Goal: Check status: Check status

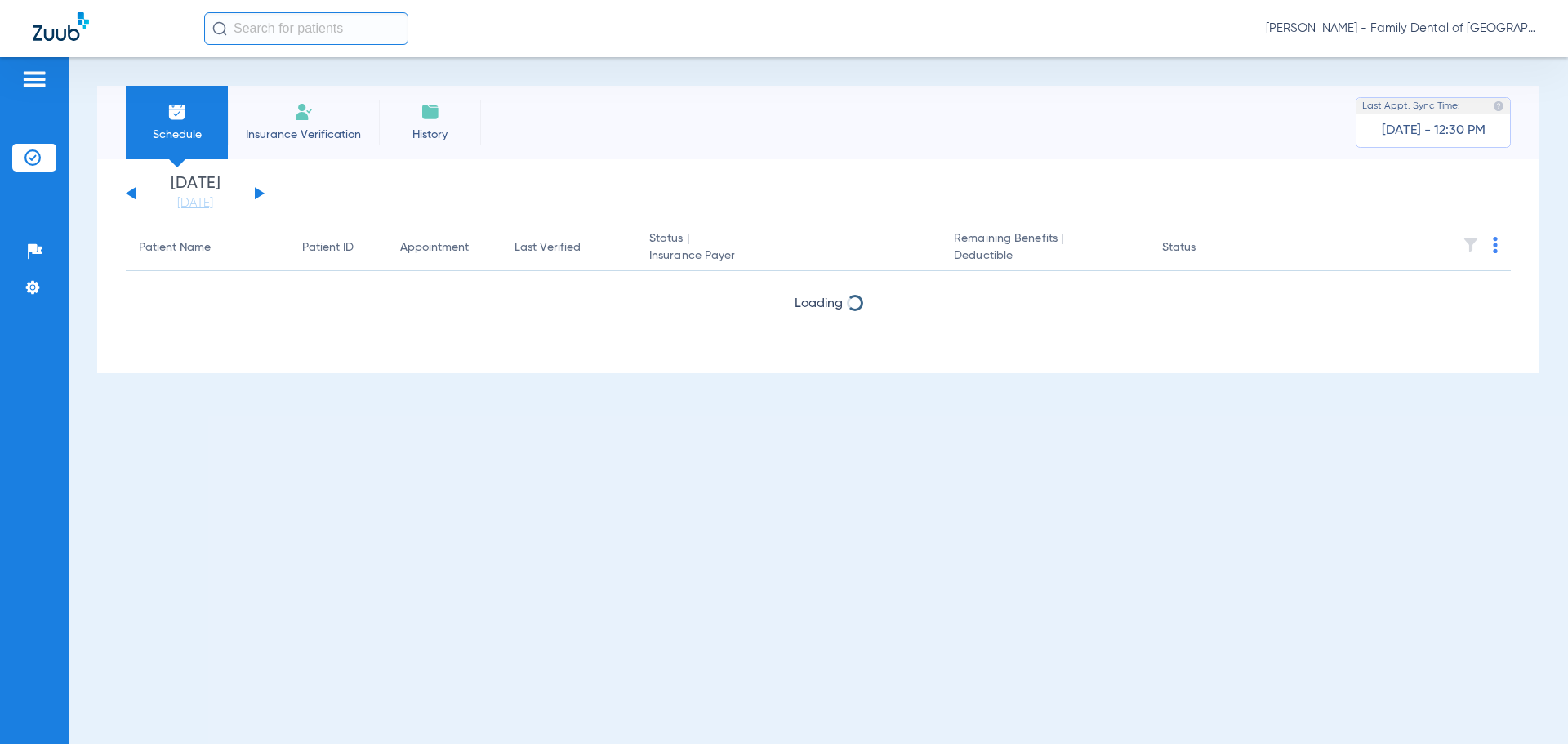
click at [256, 190] on button at bounding box center [259, 193] width 10 height 12
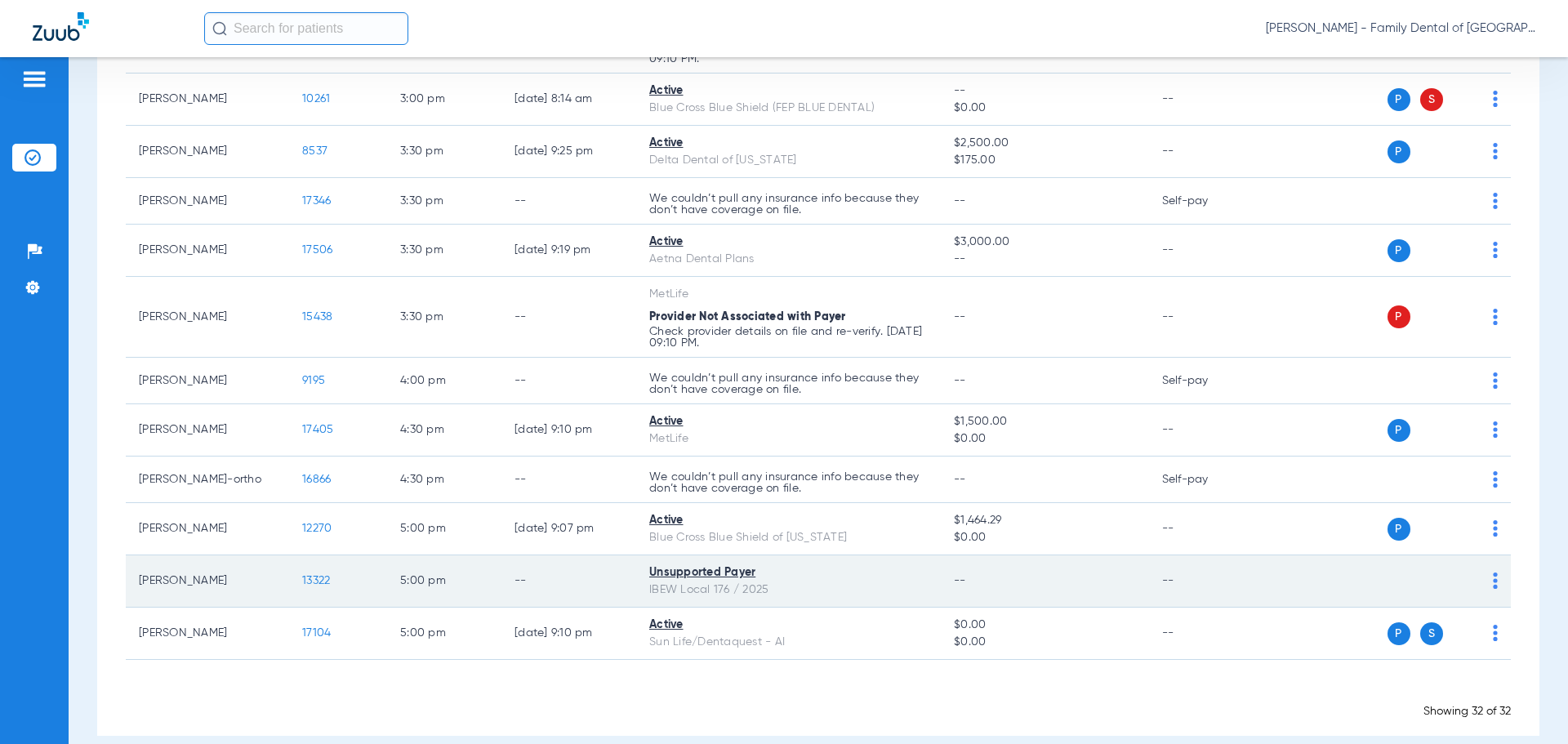
scroll to position [1436, 0]
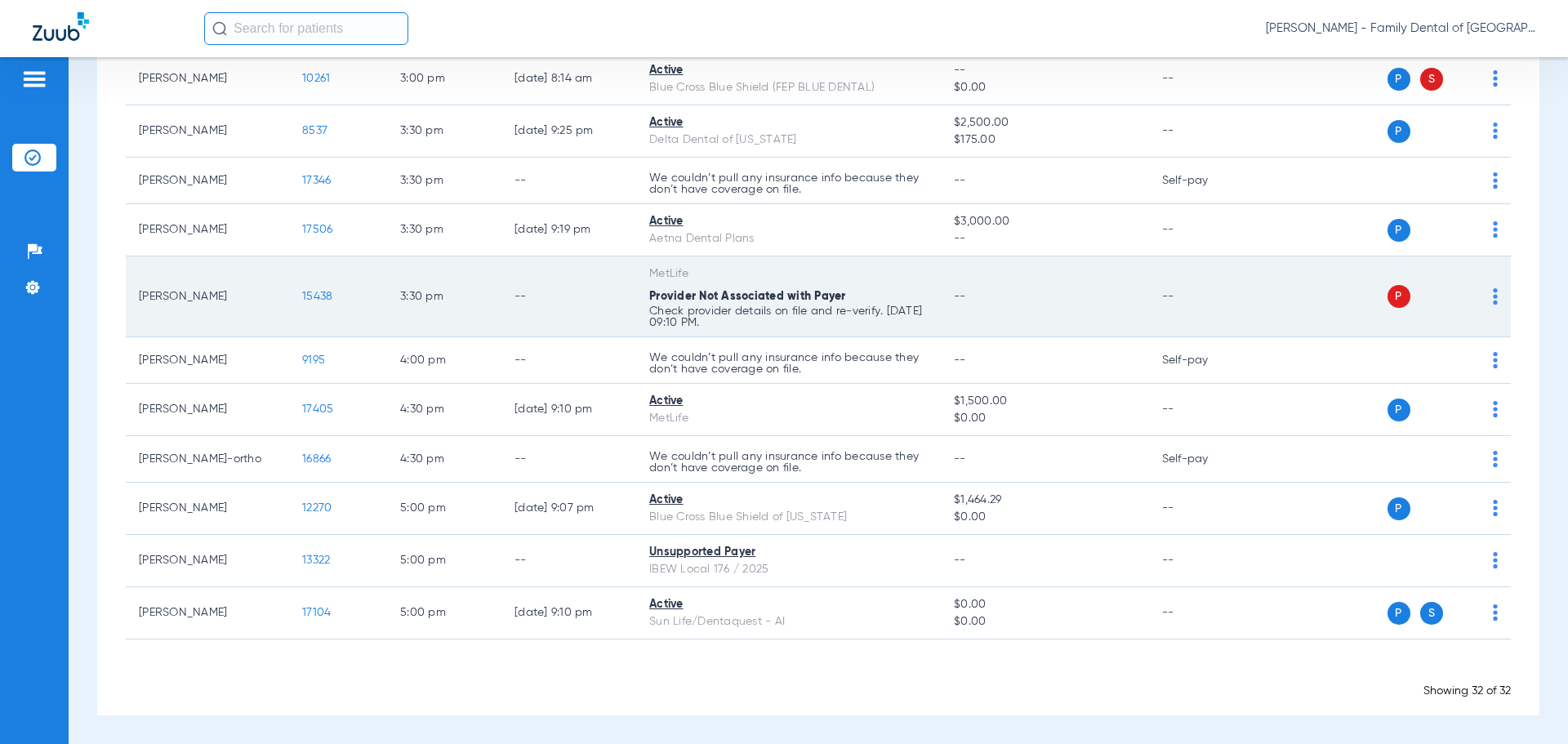
click at [307, 297] on span "15438" at bounding box center [317, 296] width 31 height 11
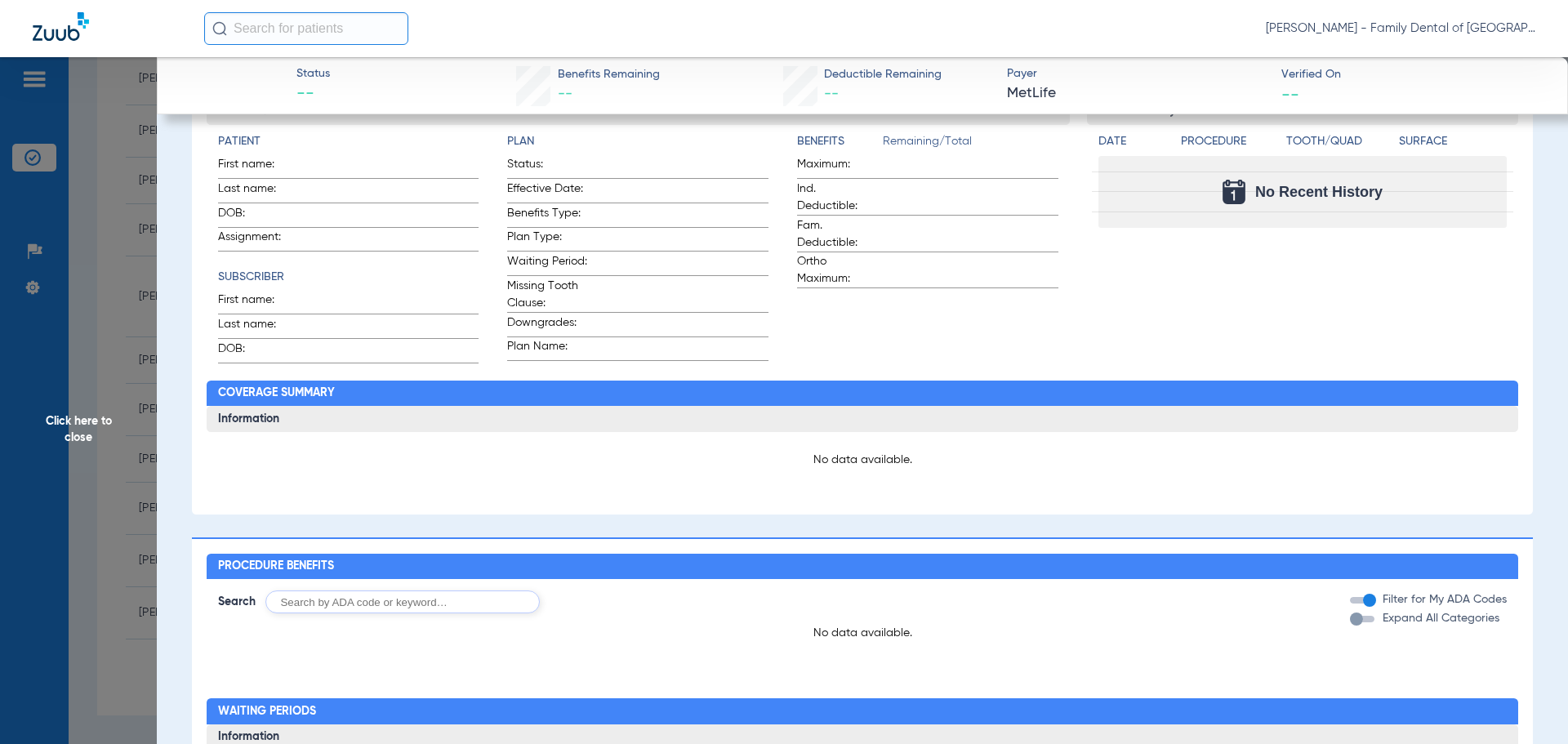
scroll to position [0, 0]
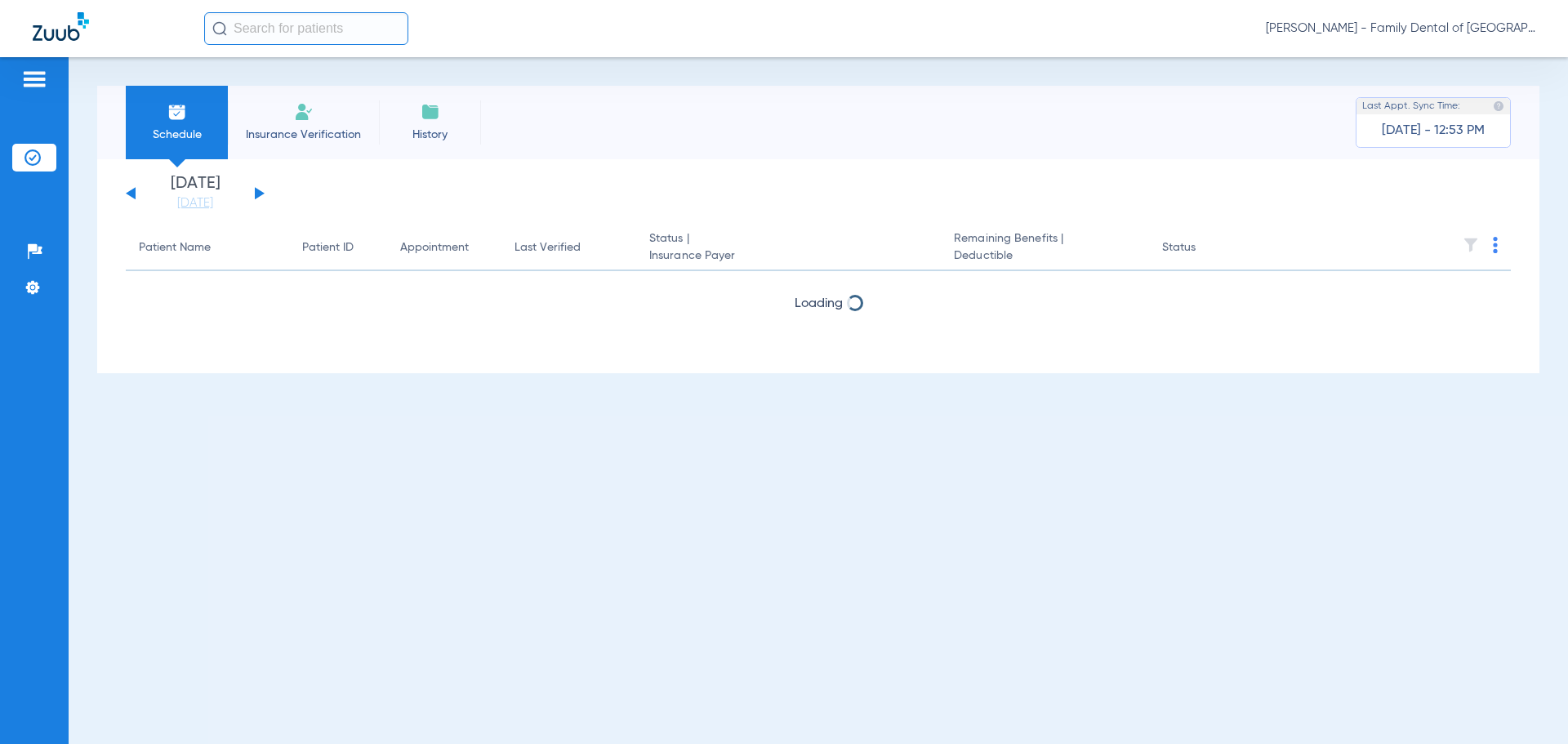
click at [257, 192] on button at bounding box center [259, 193] width 10 height 12
click at [259, 192] on button at bounding box center [259, 193] width 10 height 12
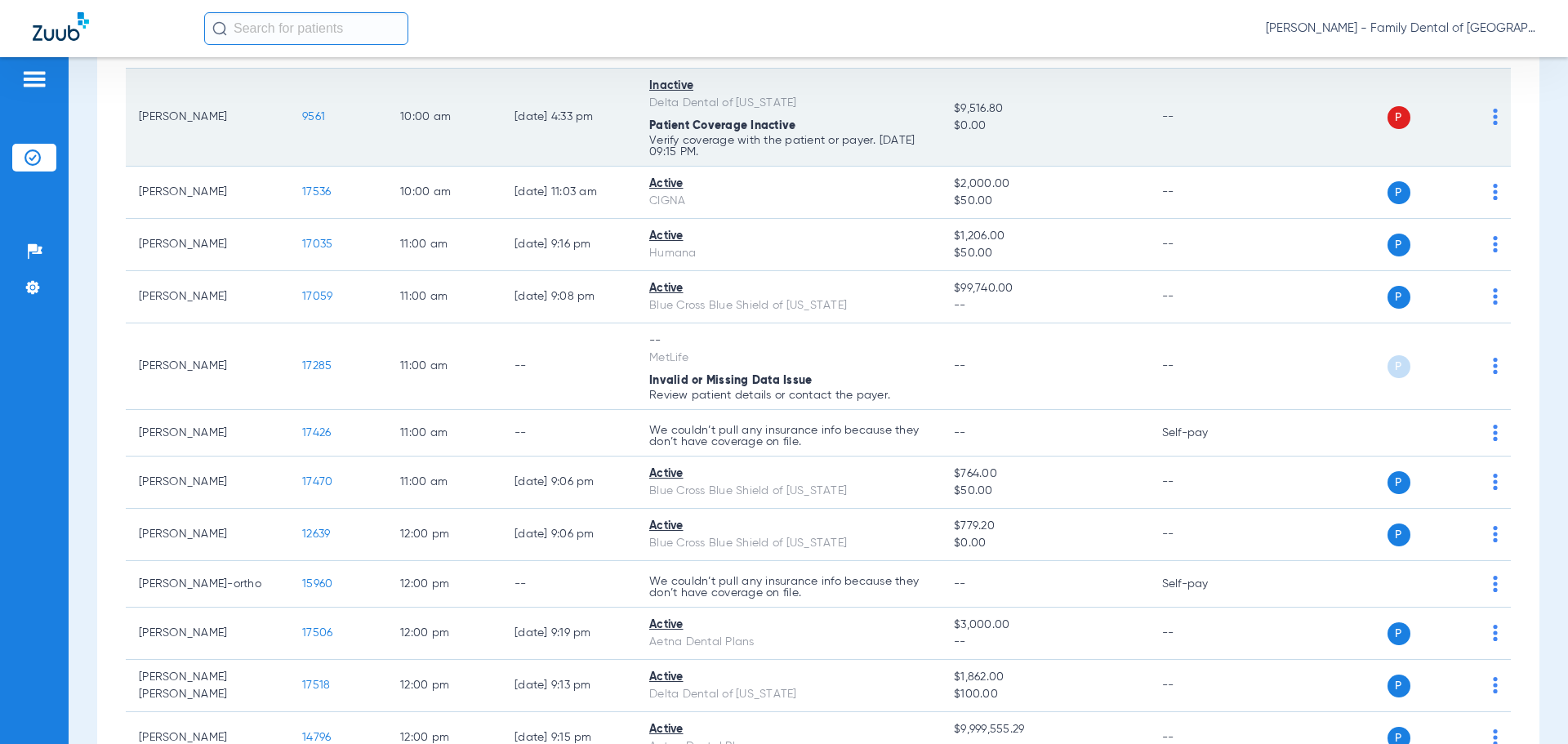
scroll to position [374, 0]
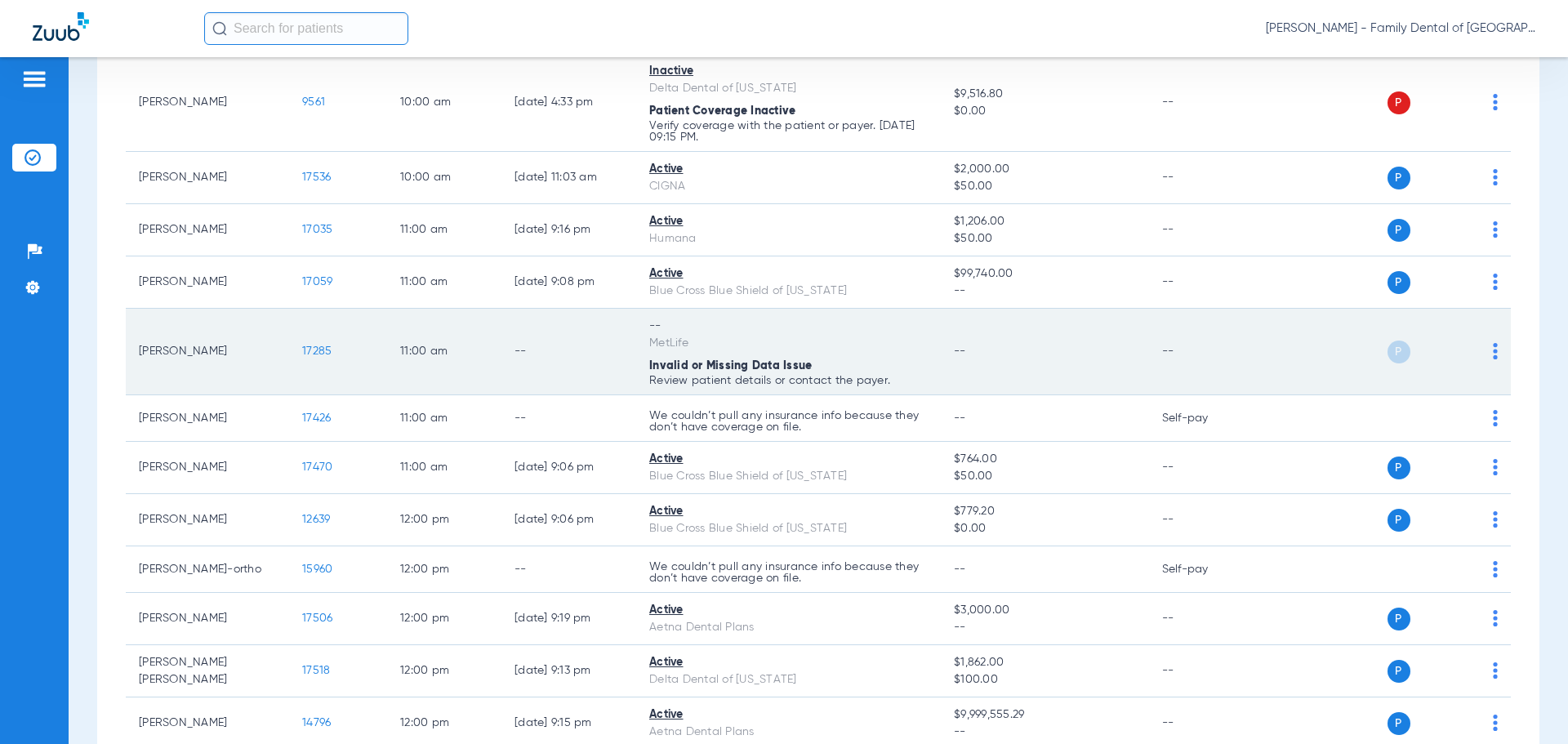
click at [321, 353] on span "17285" at bounding box center [317, 351] width 30 height 11
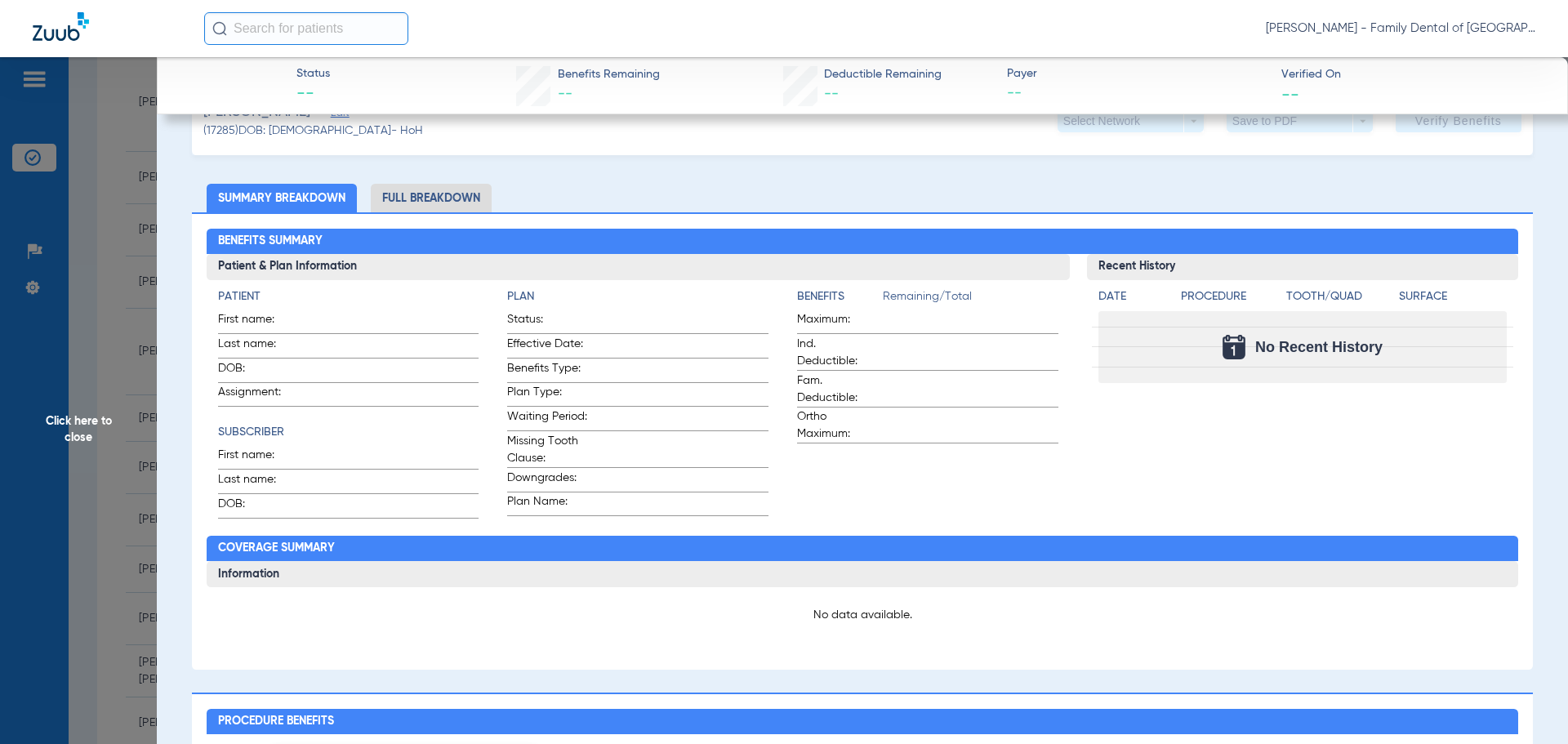
scroll to position [81, 0]
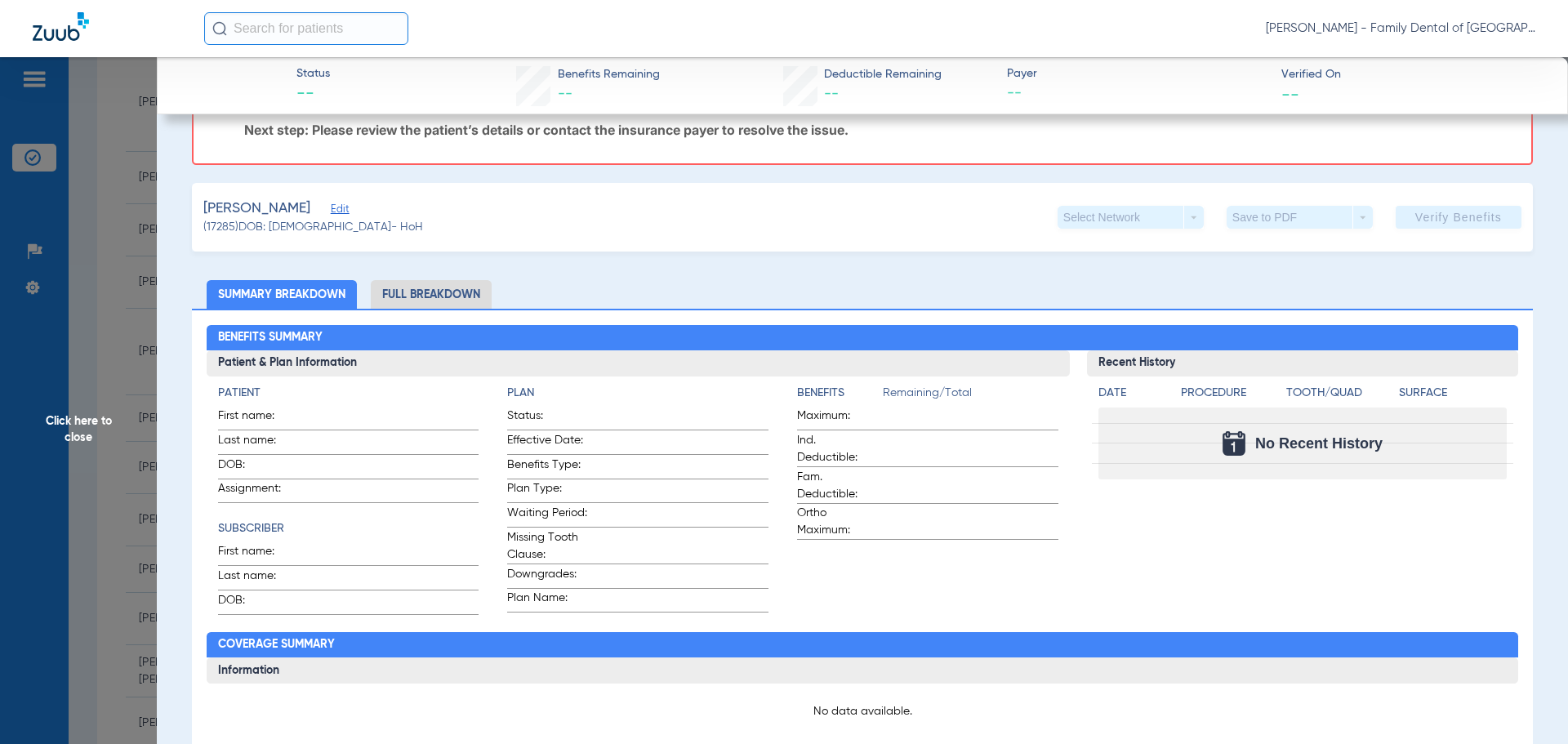
click at [430, 288] on li "Full Breakdown" at bounding box center [431, 294] width 121 height 29
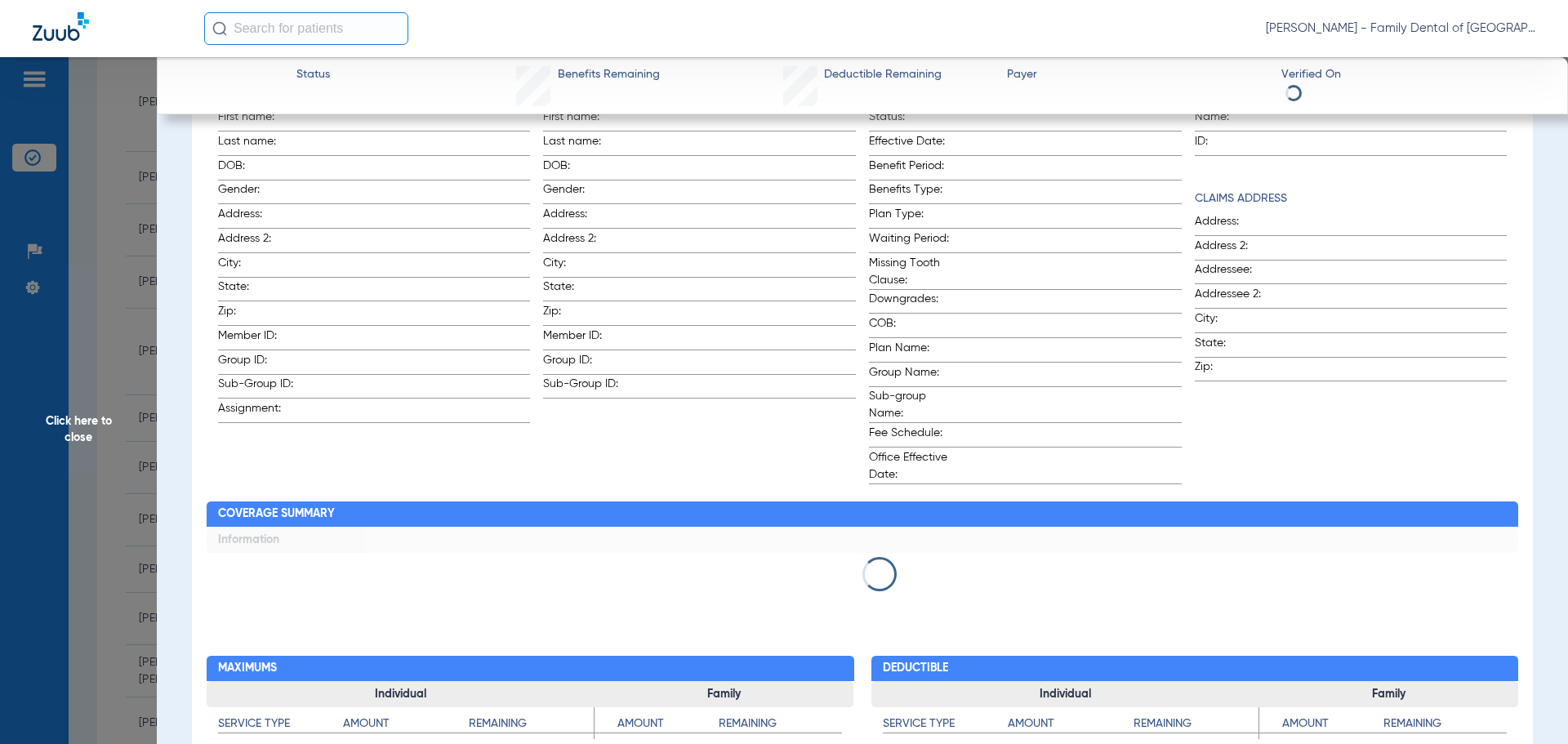
scroll to position [0, 0]
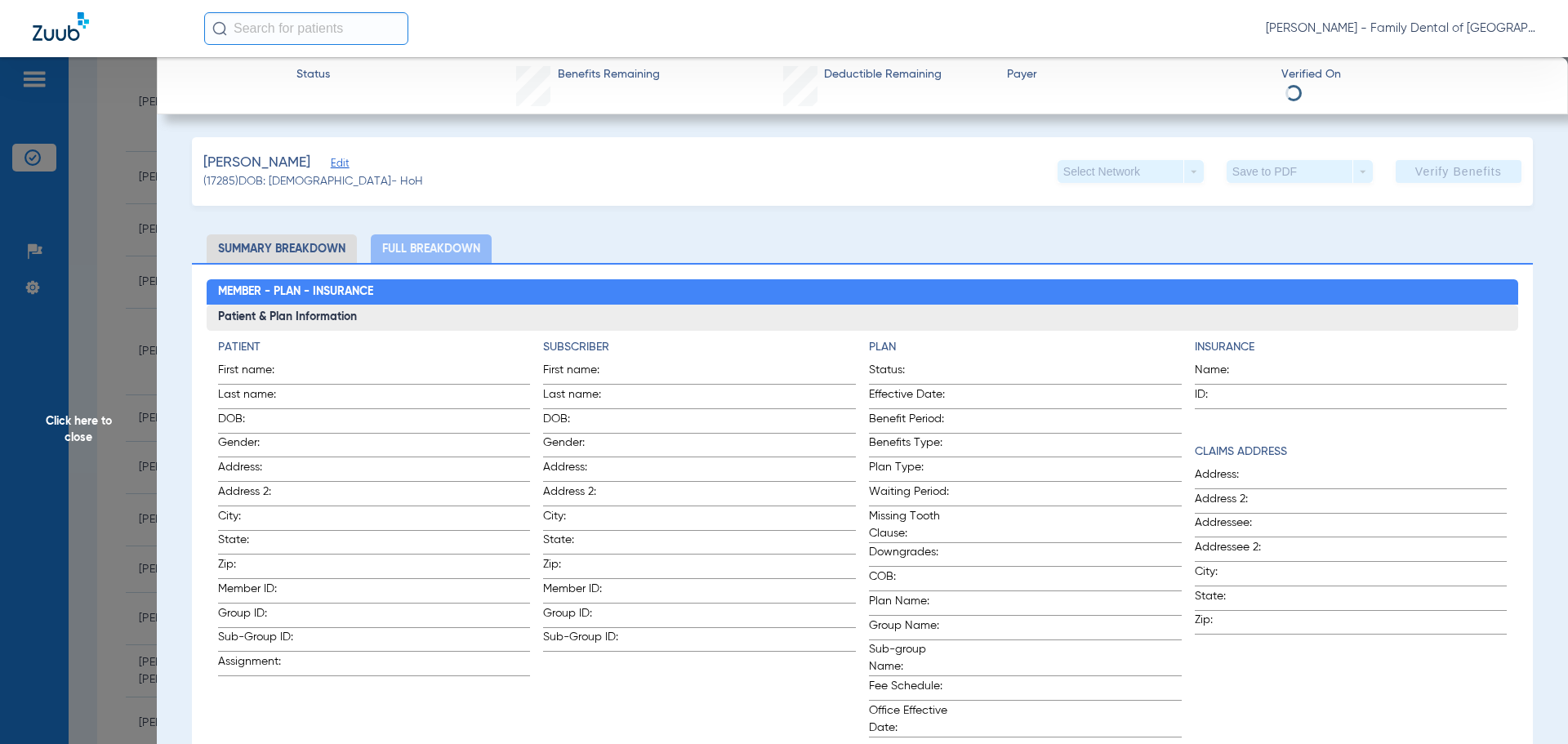
drag, startPoint x: 126, startPoint y: 422, endPoint x: 1, endPoint y: 311, distance: 167.2
click at [125, 422] on span "Click here to close" at bounding box center [78, 428] width 157 height 744
